Goal: Book appointment/travel/reservation

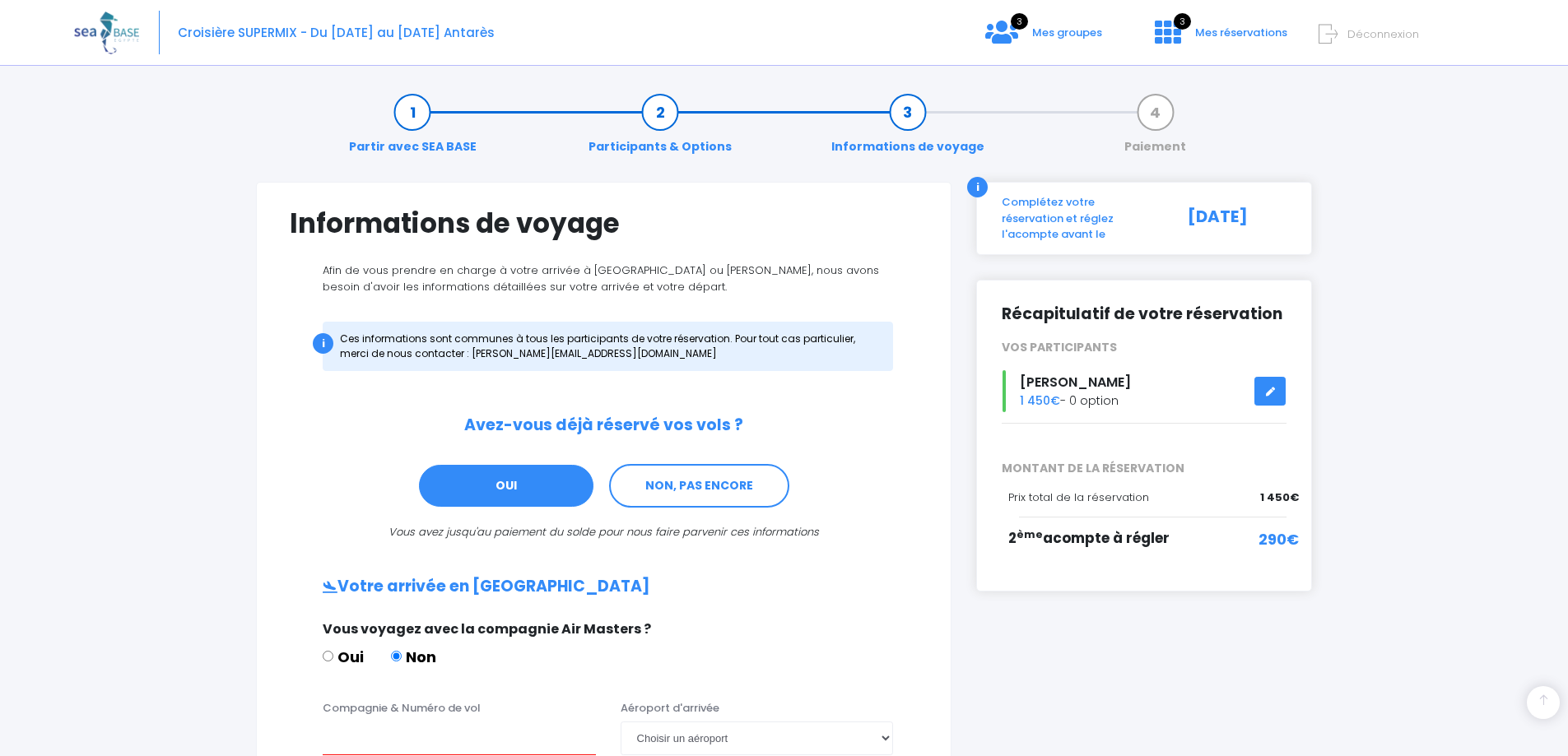
scroll to position [392, 0]
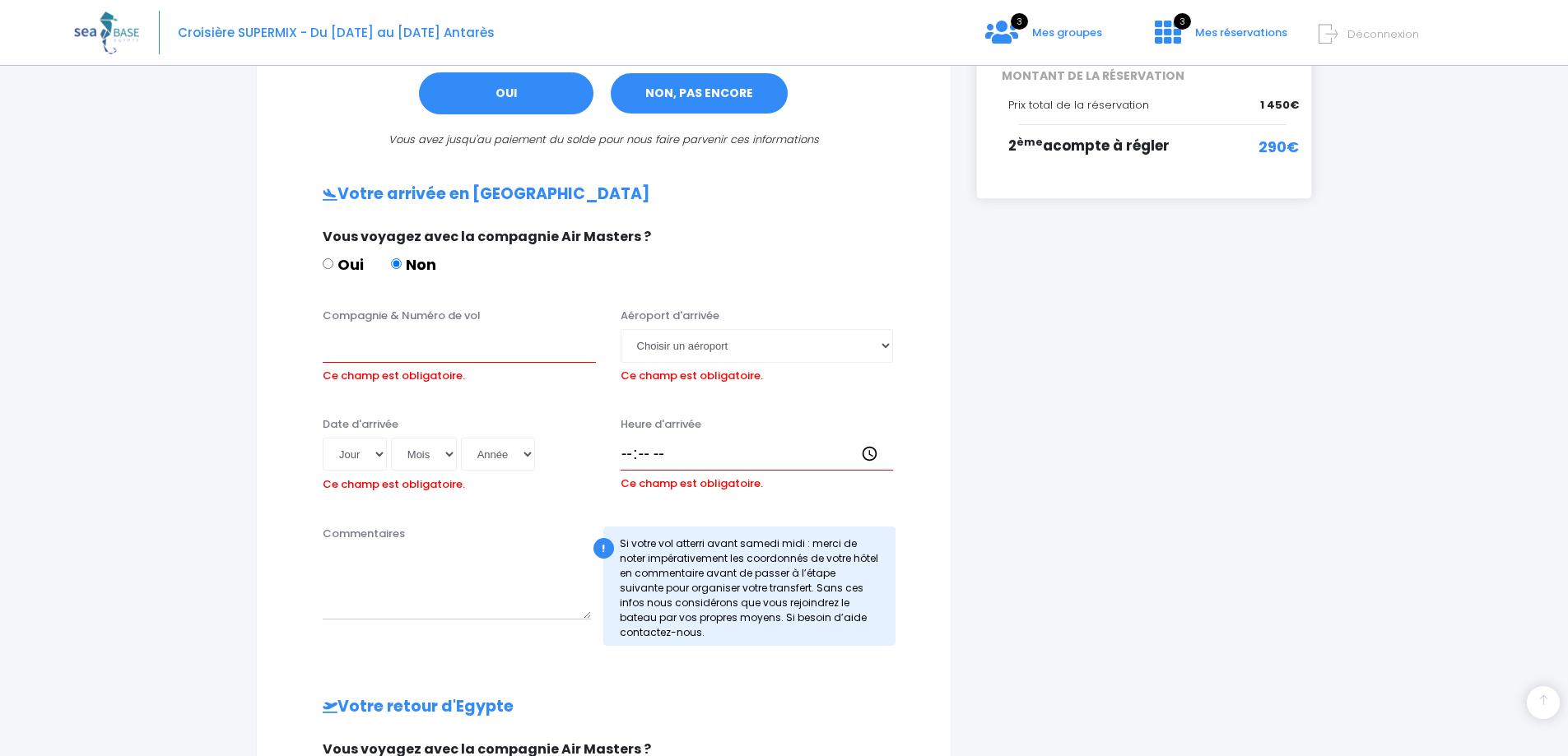
click at [665, 96] on link "NON, PAS ENCORE" at bounding box center [699, 94] width 180 height 45
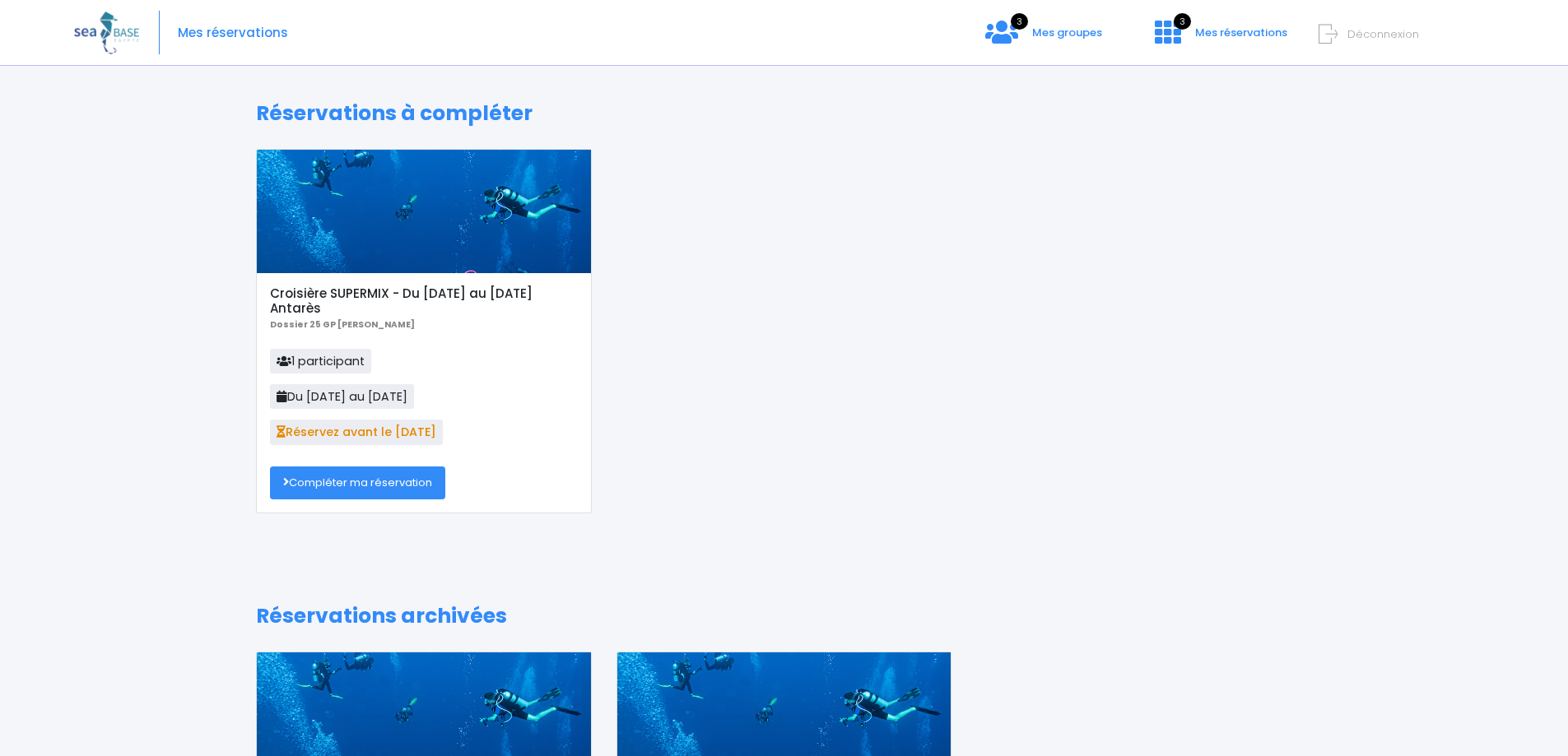
click at [414, 485] on link "Compléter ma réservation" at bounding box center [357, 483] width 175 height 33
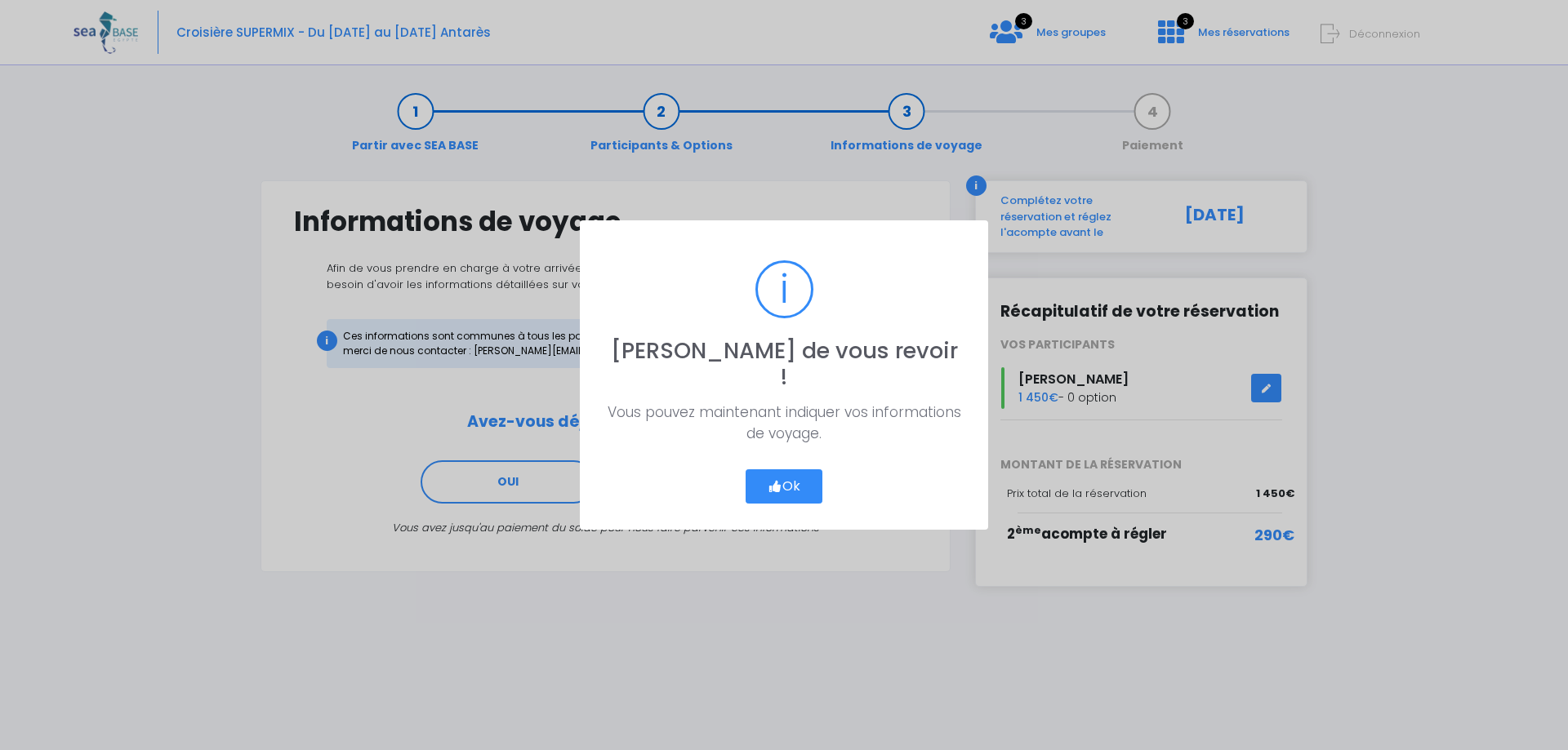
click at [800, 475] on button "Ok" at bounding box center [784, 487] width 77 height 35
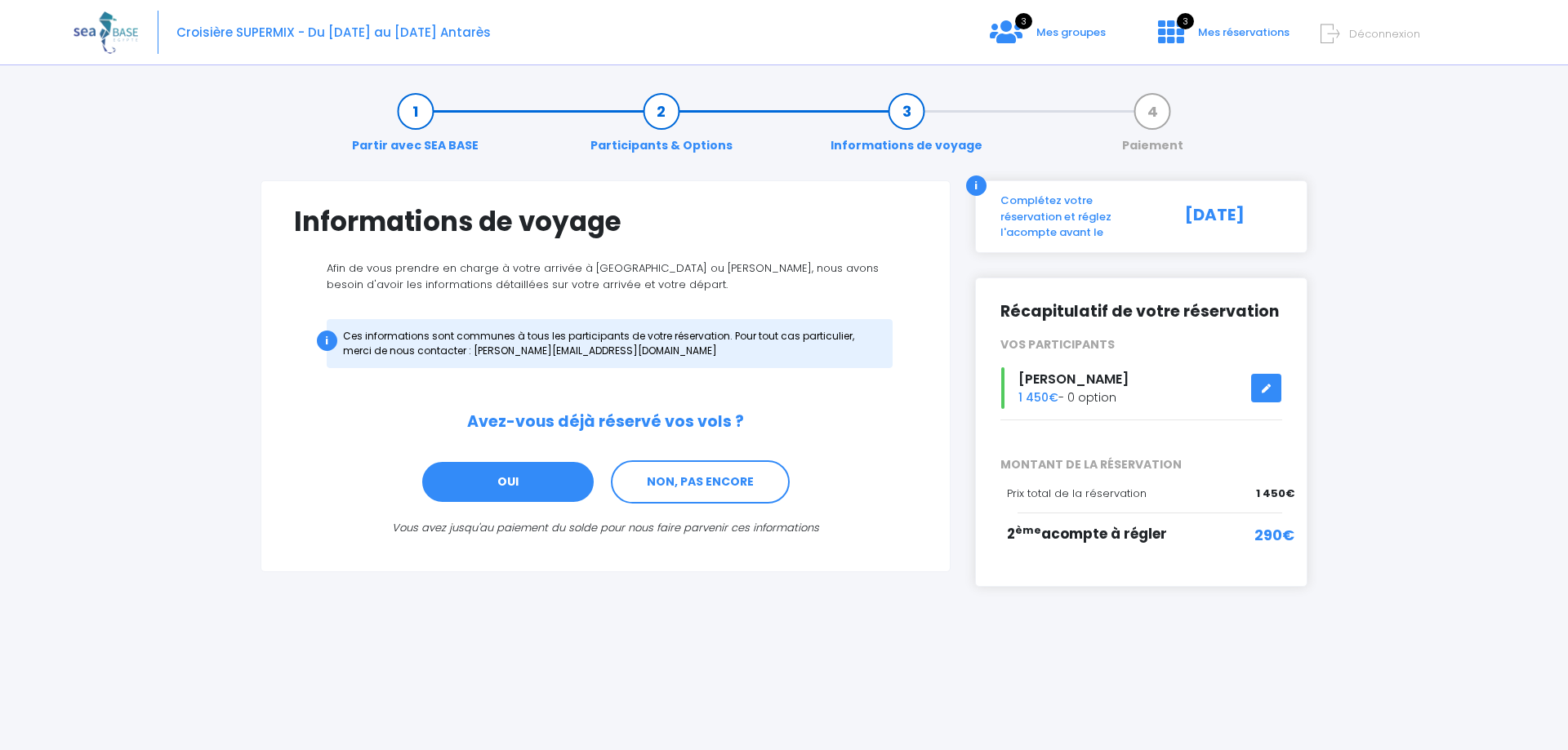
click at [481, 491] on link "OUI" at bounding box center [508, 482] width 175 height 44
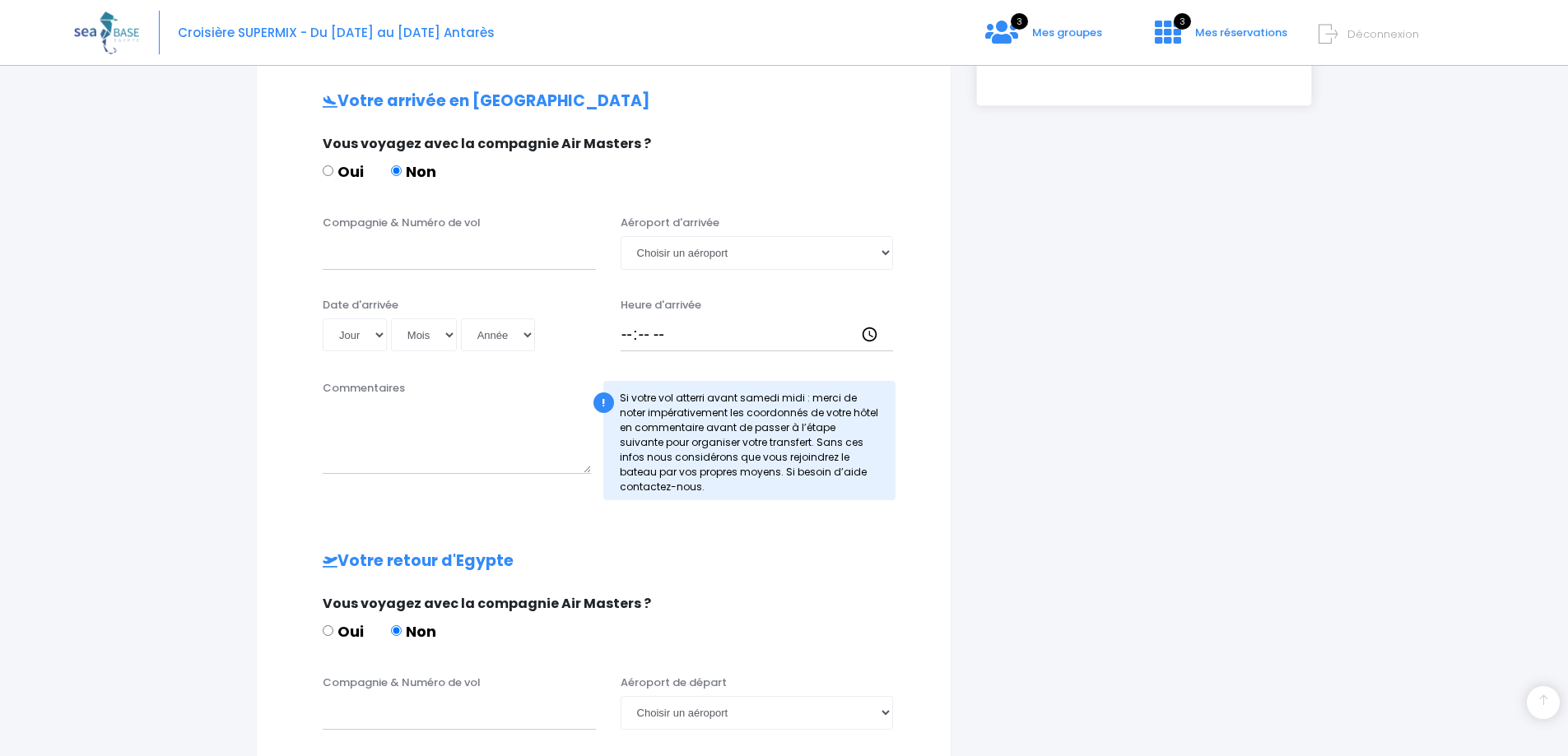
scroll to position [496, 0]
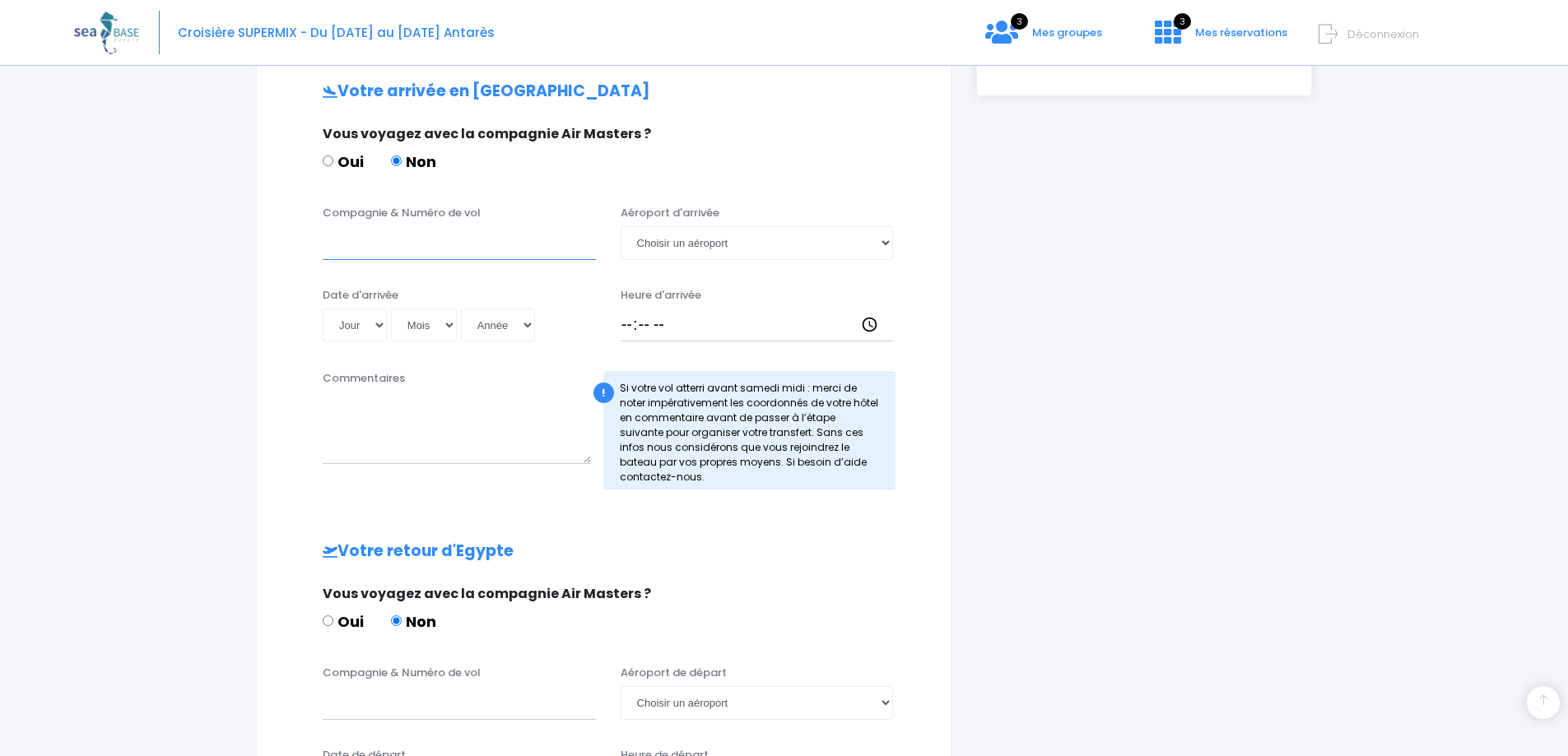
click at [428, 250] on input "Compagnie & Numéro de vol" at bounding box center [459, 243] width 273 height 33
drag, startPoint x: 477, startPoint y: 240, endPoint x: 422, endPoint y: 241, distance: 55.0
click at [422, 241] on input "TRANSAVIA TO8062" at bounding box center [459, 243] width 273 height 33
type input "TRANSAVIA O7R49V"
click at [764, 241] on select "Choisir un aéroport Hurghada Marsa Alam" at bounding box center [757, 243] width 273 height 33
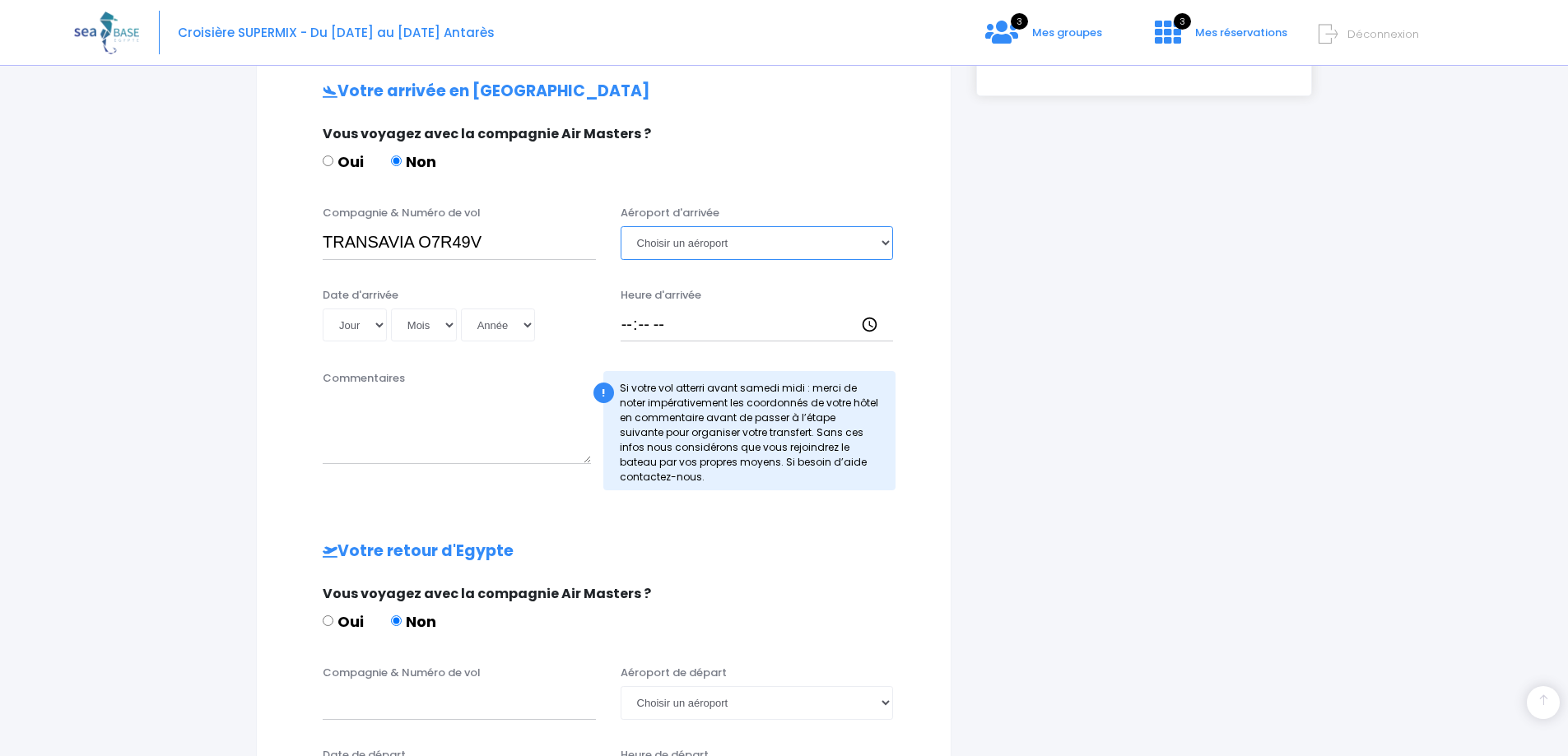
select select "Hurghada"
click at [621, 227] on select "Choisir un aéroport Hurghada Marsa Alam" at bounding box center [757, 243] width 273 height 33
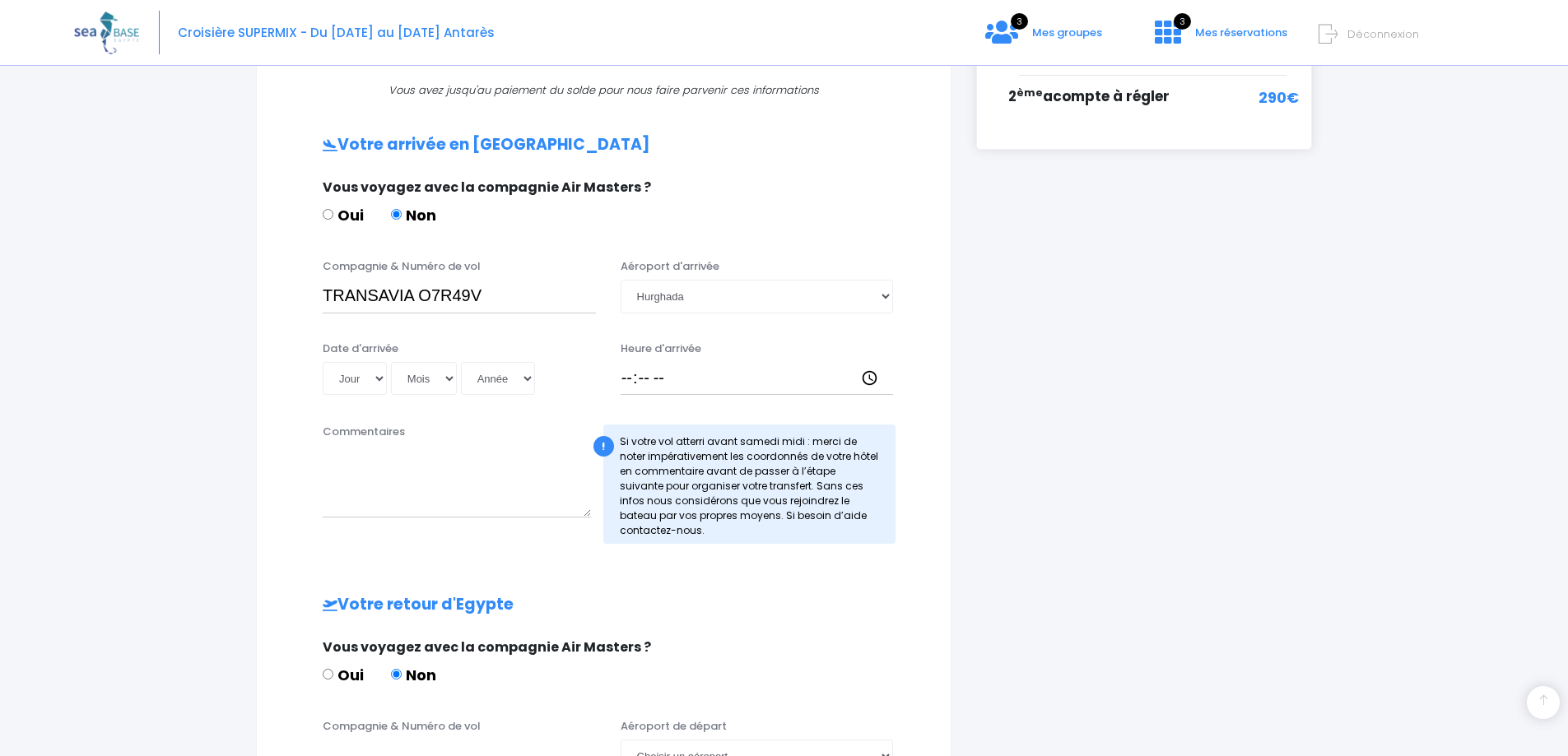
scroll to position [413, 0]
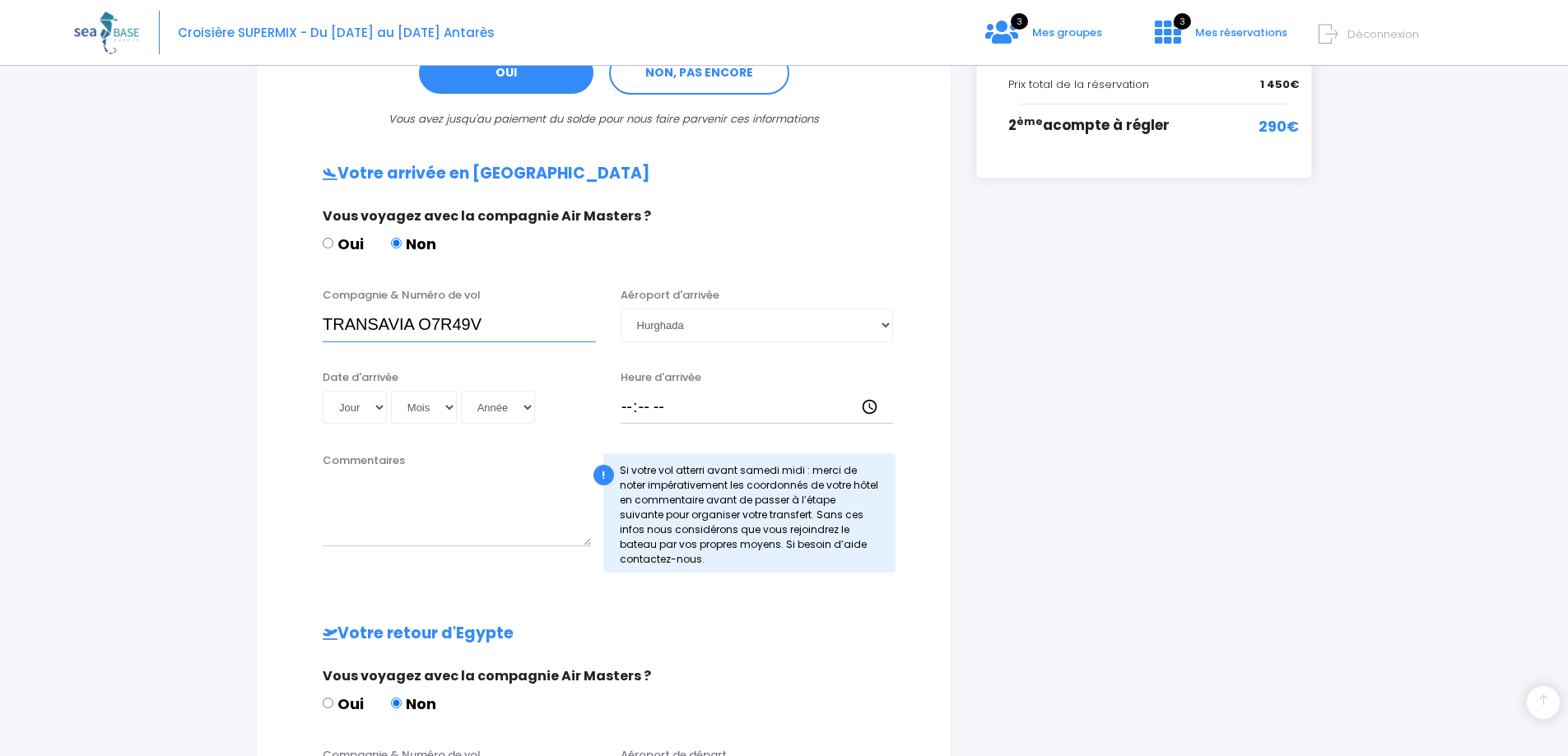
click at [481, 316] on input "TRANSAVIA O7R49V" at bounding box center [459, 325] width 273 height 33
drag, startPoint x: 486, startPoint y: 318, endPoint x: 420, endPoint y: 321, distance: 66.1
click at [420, 321] on input "TRANSAVIA O7R49V" at bounding box center [459, 325] width 273 height 33
type input "TRANSAVIA TO8062"
click at [343, 405] on select "Jour 01 02 03 04 05 06 07 08 09 10 11 12 13 14 15 16 17 18 19 20 21 22 23 24 25…" at bounding box center [354, 408] width 64 height 33
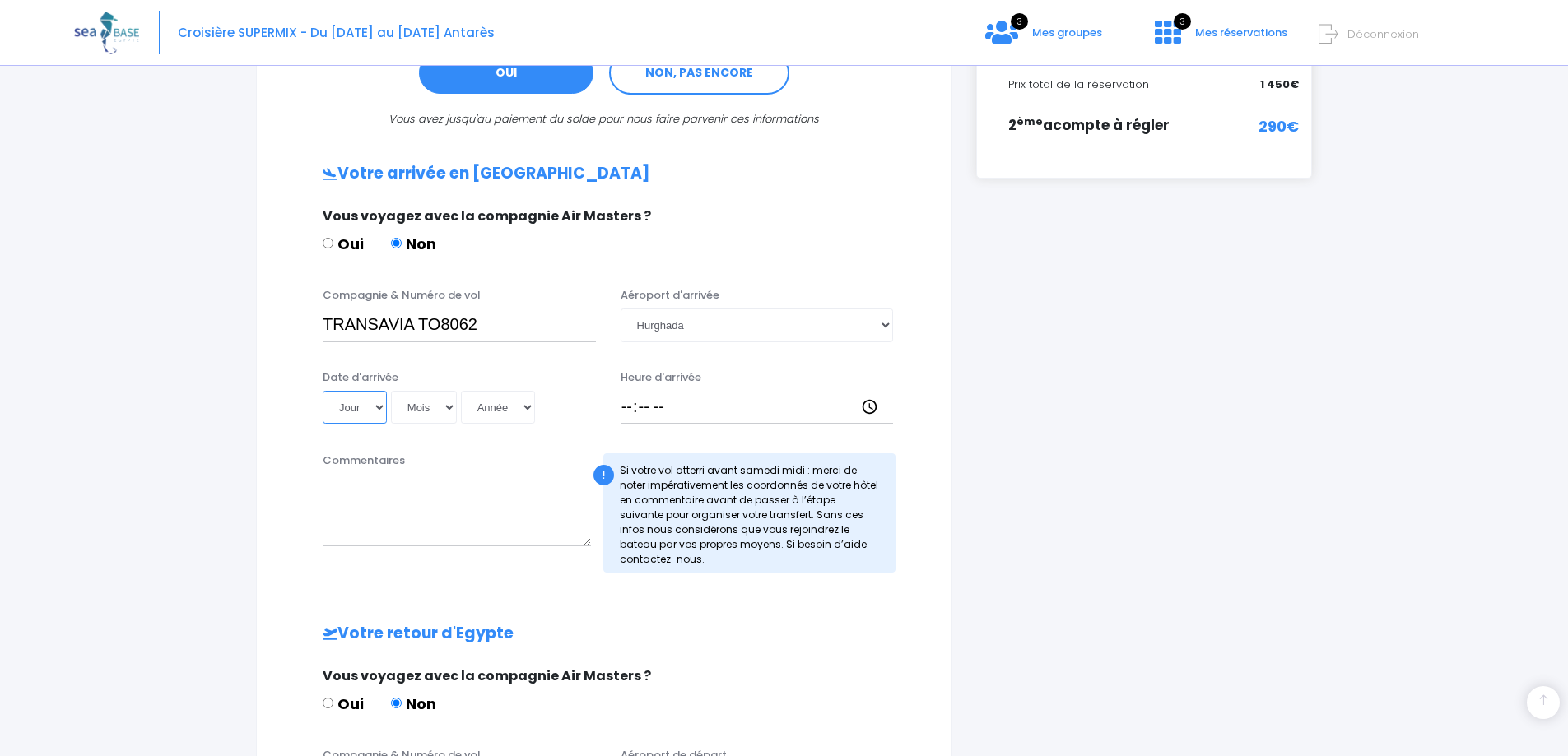
select select "15"
click at [323, 391] on select "Jour 01 02 03 04 05 06 07 08 09 10 11 12 13 14 15 16 17 18 19 20 21 22 23 24 25…" at bounding box center [354, 408] width 64 height 33
click at [410, 408] on select "Mois 01 02 03 04 05 06 07 08 09 10 11 12" at bounding box center [424, 408] width 66 height 33
select select "11"
click at [391, 391] on select "Mois 01 02 03 04 05 06 07 08 09 10 11 12" at bounding box center [424, 408] width 66 height 33
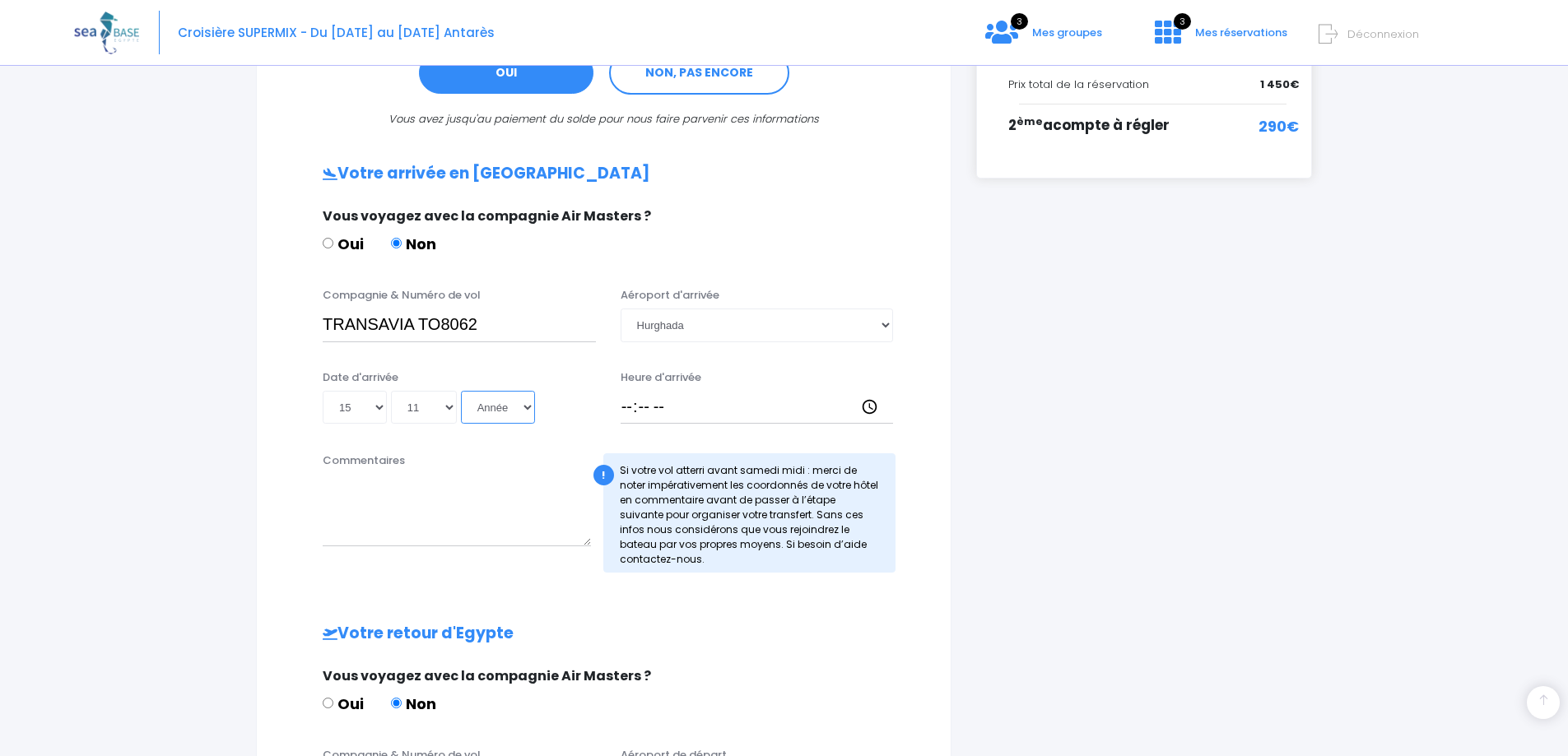
click at [507, 414] on select "Année 2045 2044 2043 2042 2041 2040 2039 2038 2037 2036 2035 2034 2033 2032 203…" at bounding box center [498, 408] width 75 height 33
select select "2026"
click at [461, 391] on select "Année 2045 2044 2043 2042 2041 2040 2039 2038 2037 2036 2035 2034 2033 2032 203…" at bounding box center [498, 408] width 75 height 33
type input "2026-11-15"
click at [519, 407] on select "Année 2045 2044 2043 2042 2041 2040 2039 2038 2037 2036 2035 2034 2033 2032 203…" at bounding box center [498, 408] width 75 height 33
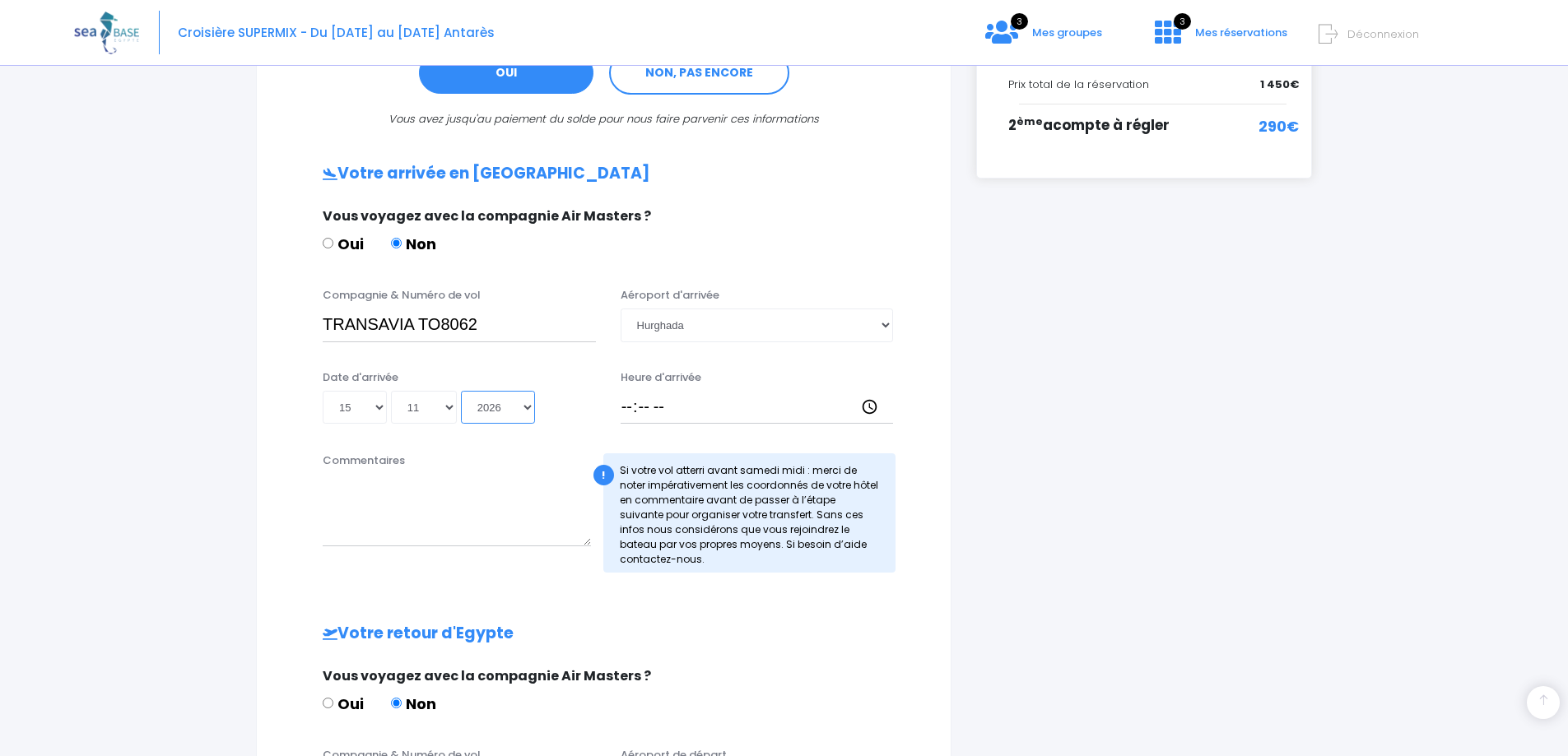
select select "2025"
click at [461, 391] on select "Année 2045 2044 2043 2042 2041 2040 2039 2038 2037 2036 2035 2034 2033 2032 203…" at bounding box center [498, 408] width 75 height 33
type input "2025-11-15"
click at [662, 407] on input "Heure d'arrivée" at bounding box center [757, 408] width 273 height 33
type input "14:45"
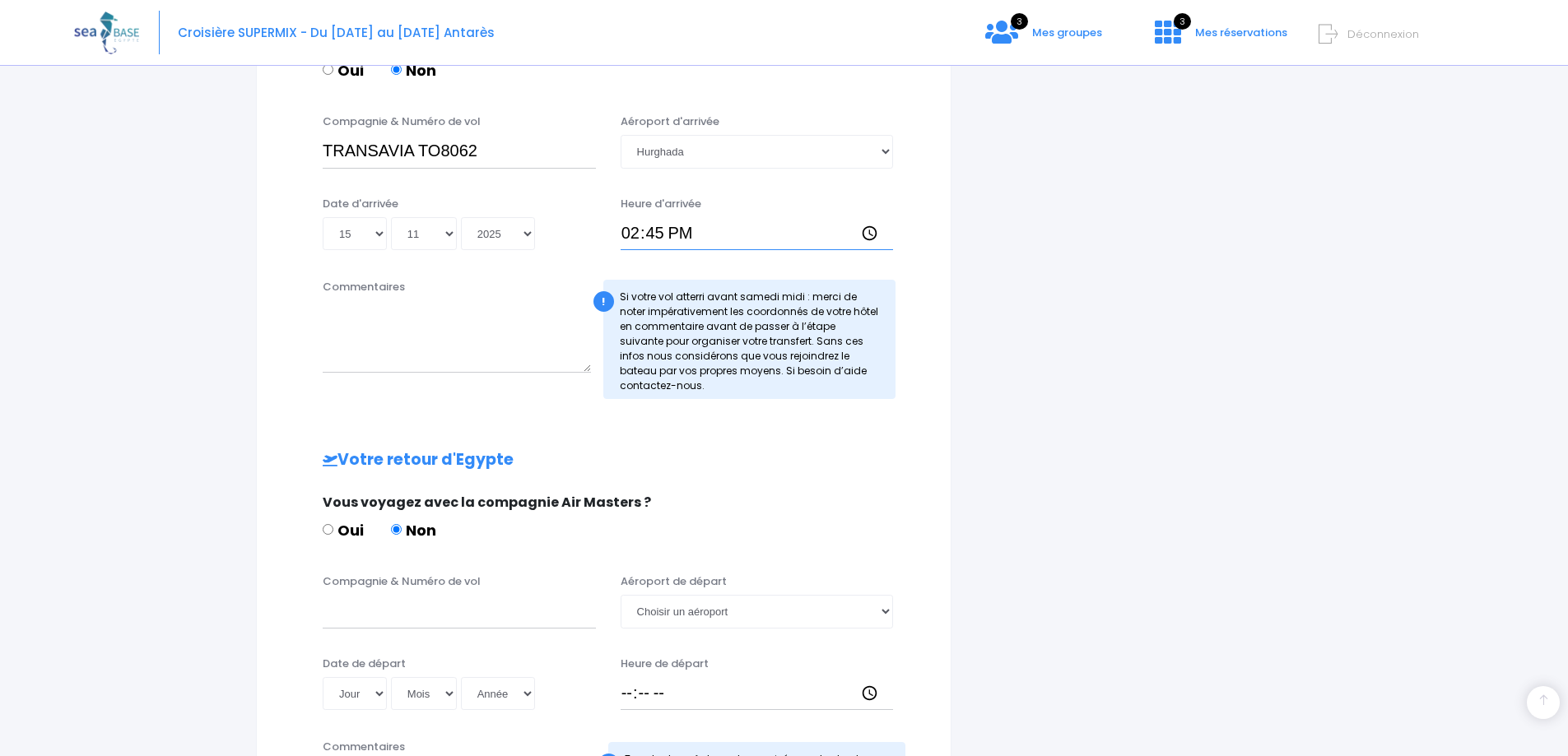
scroll to position [742, 0]
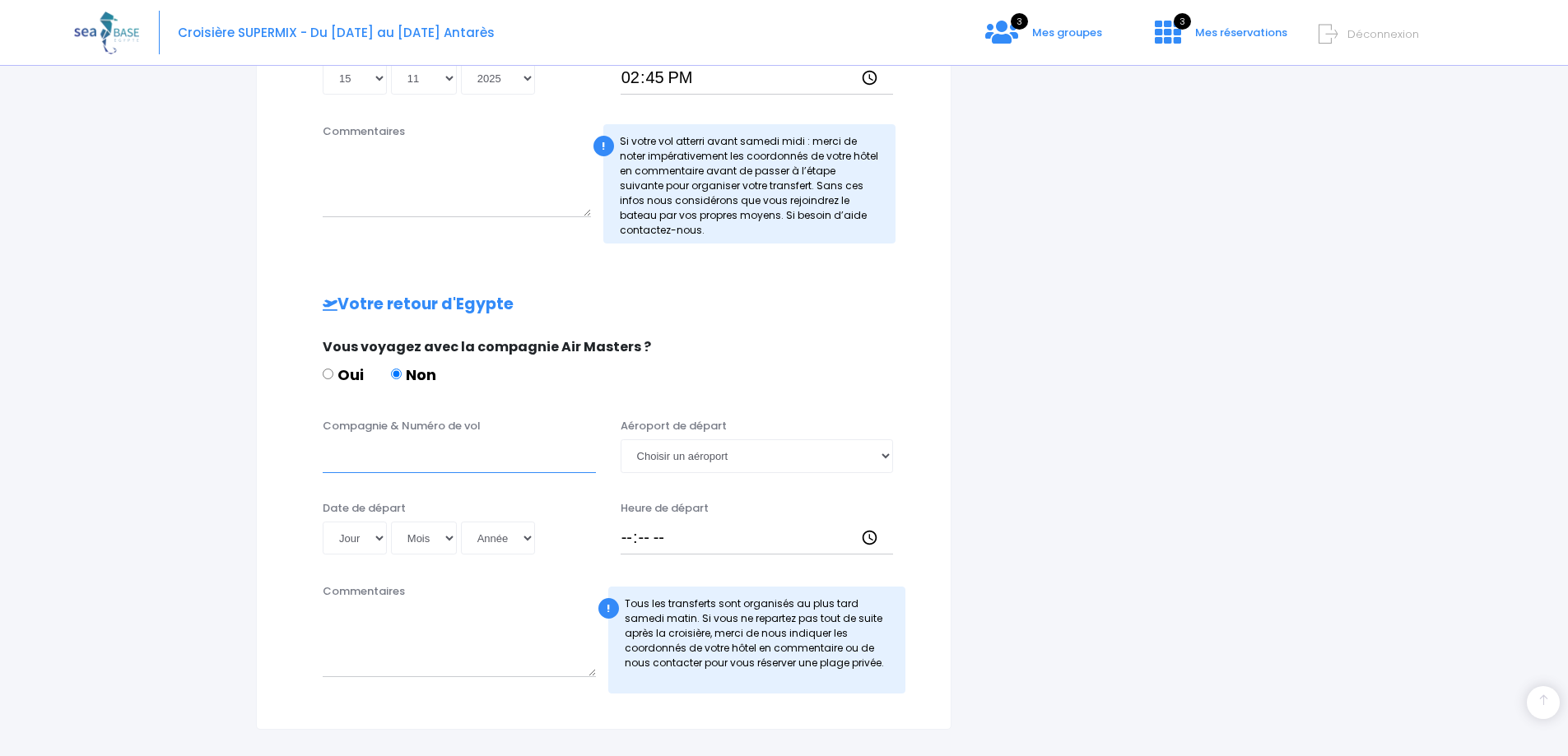
click at [415, 458] on input "Compagnie & Numéro de vol" at bounding box center [459, 456] width 273 height 33
type input "TO8063"
click at [787, 449] on select "Choisir un aéroport Hurghada Marsa Alam" at bounding box center [757, 456] width 273 height 33
select select "Hurghada"
click at [621, 439] on select "Choisir un aéroport Hurghada Marsa Alam" at bounding box center [757, 456] width 273 height 33
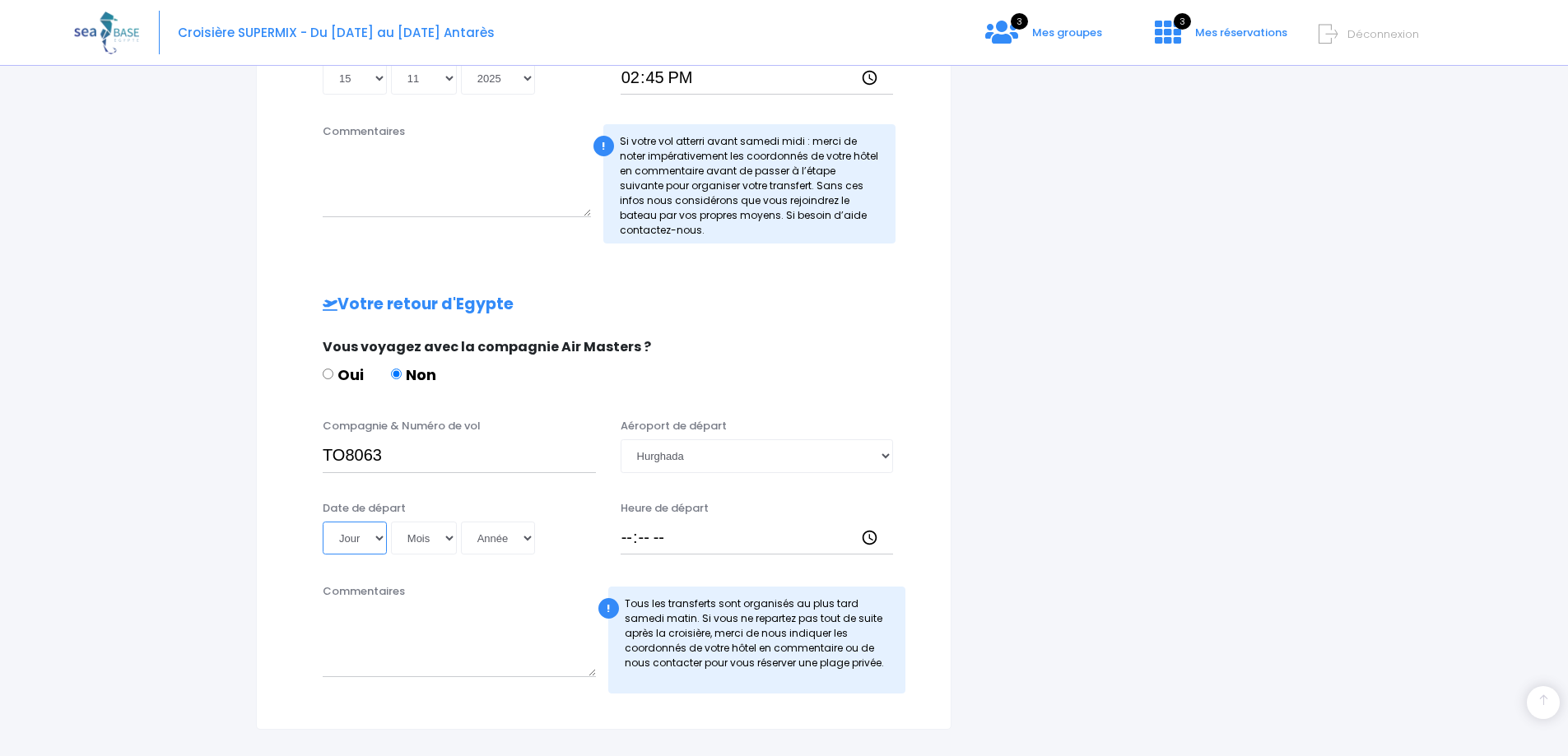
click at [384, 535] on select "Jour 01 02 03 04 05 06 07 08 09 10 11 12 13 14 15 16 17 18 19 20 21 22 23 24 25…" at bounding box center [354, 538] width 64 height 33
select select "22"
click at [323, 522] on select "Jour 01 02 03 04 05 06 07 08 09 10 11 12 13 14 15 16 17 18 19 20 21 22 23 24 25…" at bounding box center [354, 538] width 64 height 33
click at [447, 542] on select "Mois 01 02 03 04 05 06 07 08 09 10 11 12" at bounding box center [424, 538] width 66 height 33
select select "11"
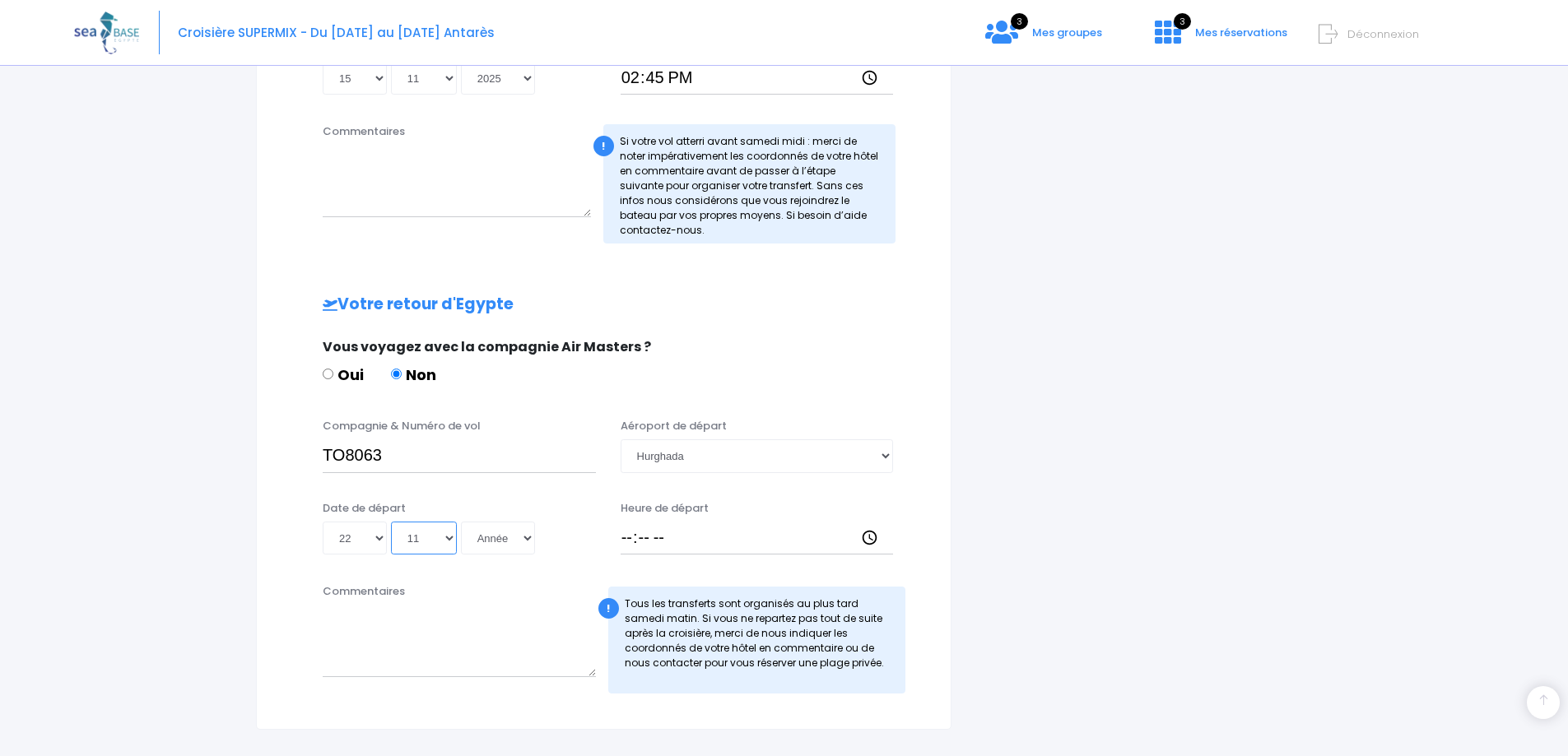
click at [391, 522] on select "Mois 01 02 03 04 05 06 07 08 09 10 11 12" at bounding box center [424, 538] width 66 height 33
click at [478, 534] on select "Année 2045 2044 2043 2042 2041 2040 2039 2038 2037 2036 2035 2034 2033 2032 203…" at bounding box center [498, 538] width 75 height 33
select select "2025"
click at [461, 522] on select "Année 2045 2044 2043 2042 2041 2040 2039 2038 2037 2036 2035 2034 2033 2032 203…" at bounding box center [498, 538] width 75 height 33
type input "2025-11-22"
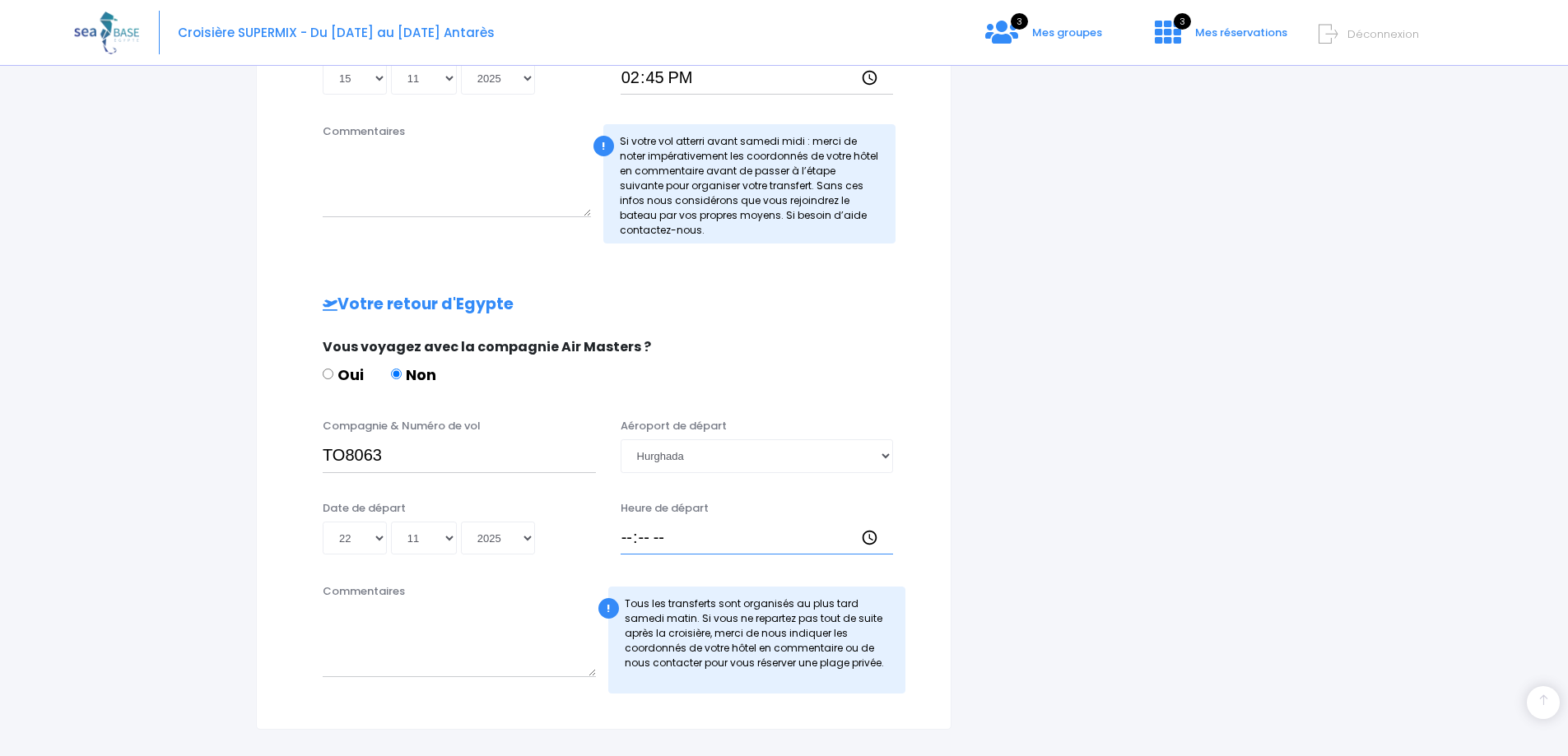
click at [650, 525] on input "Heure de départ" at bounding box center [757, 538] width 273 height 33
type input "15:40"
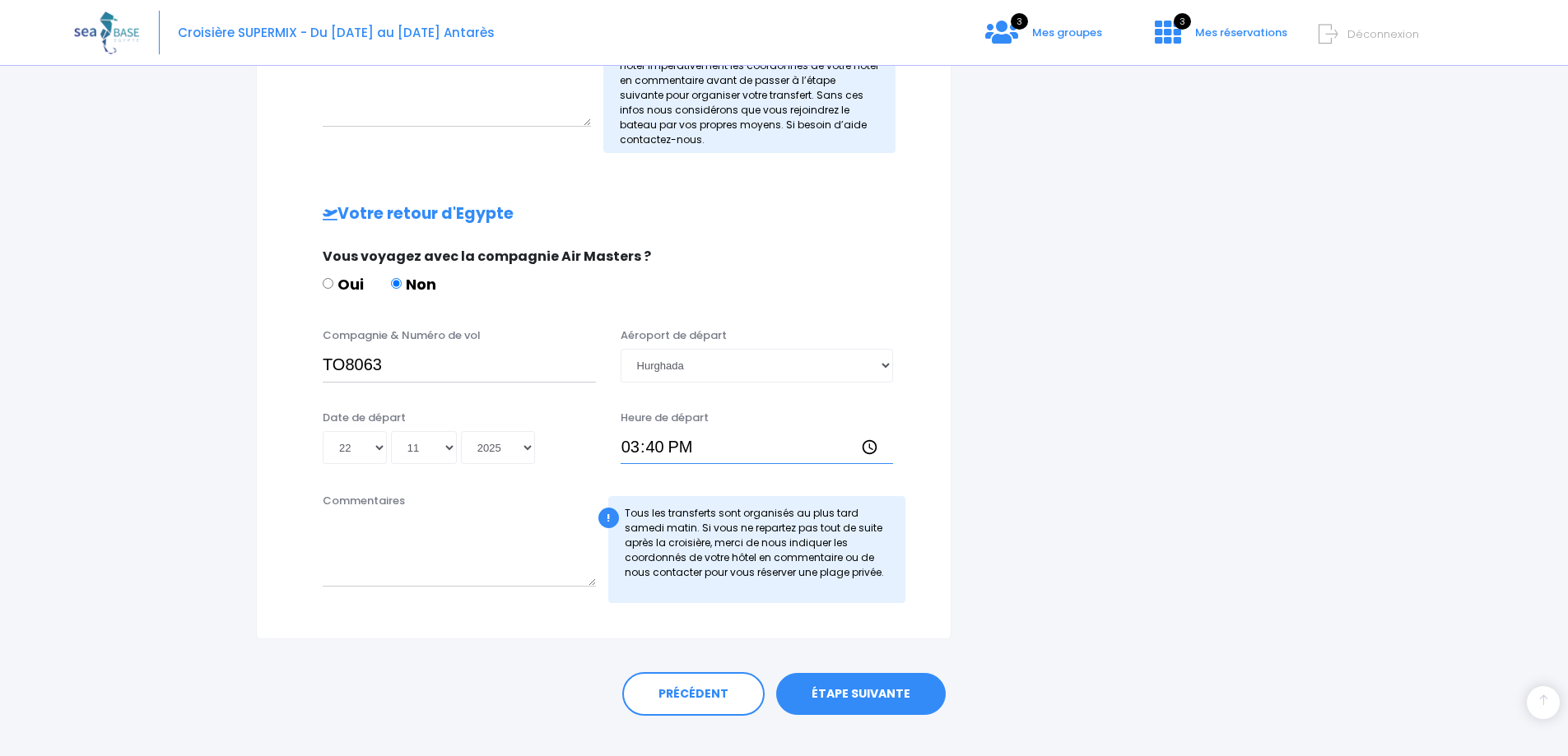
scroll to position [859, 0]
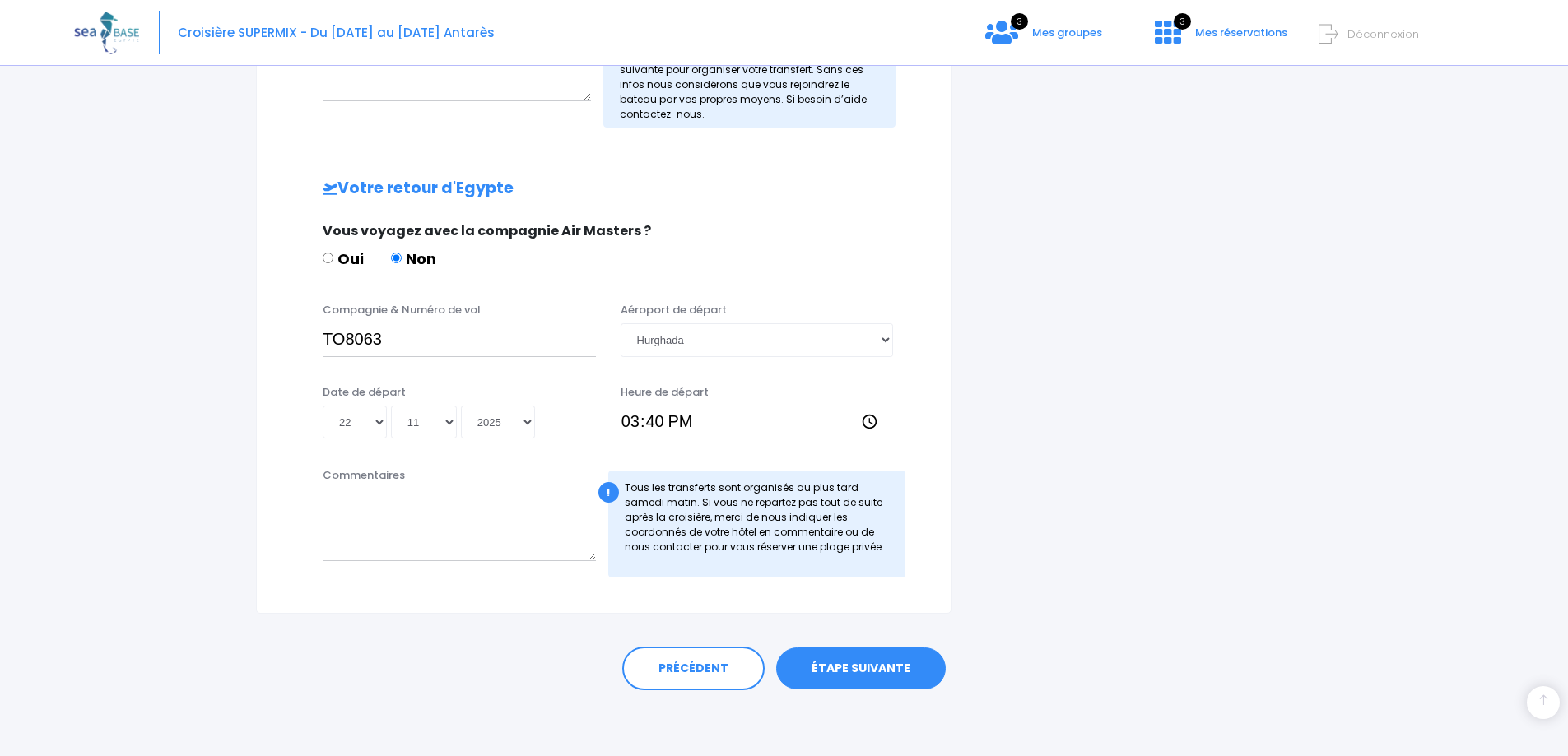
click at [849, 664] on link "ÉTAPE SUIVANTE" at bounding box center [861, 669] width 169 height 43
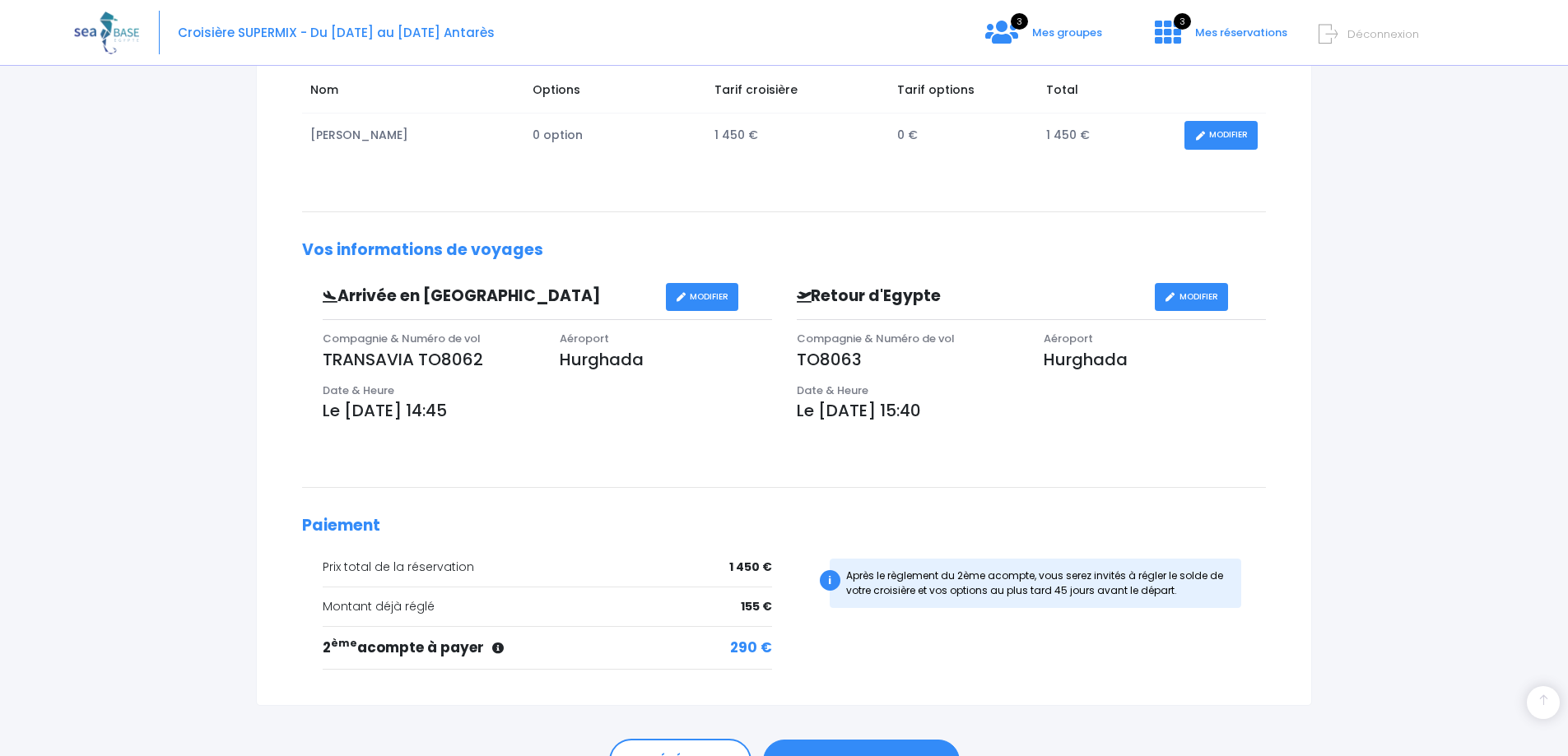
scroll to position [385, 0]
